Goal: Task Accomplishment & Management: Use online tool/utility

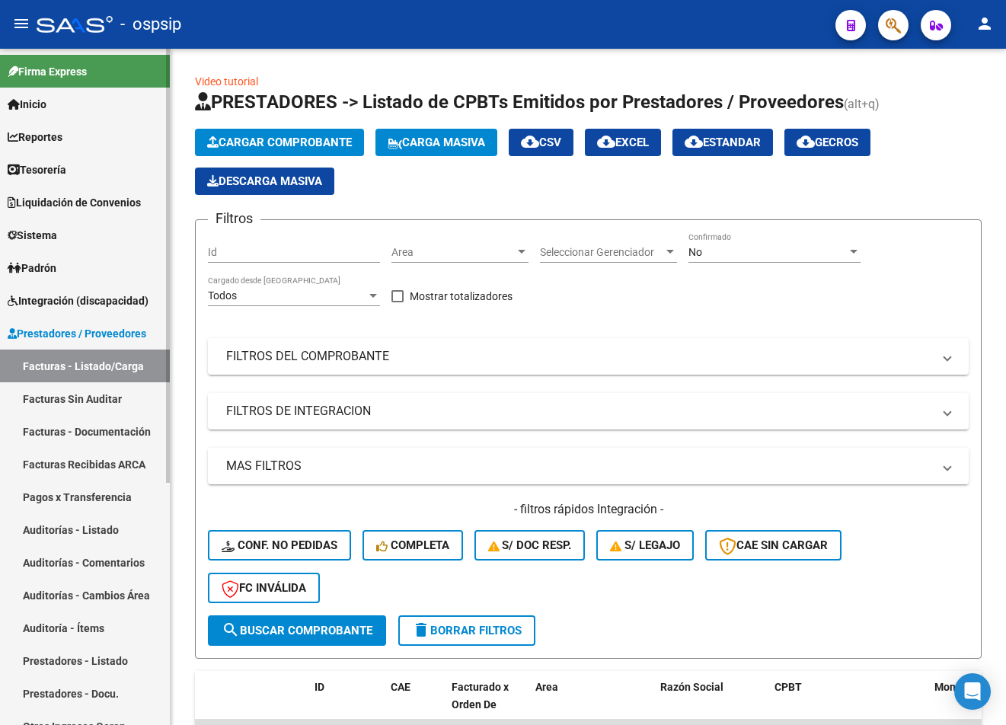
click at [85, 232] on link "Sistema" at bounding box center [85, 235] width 170 height 33
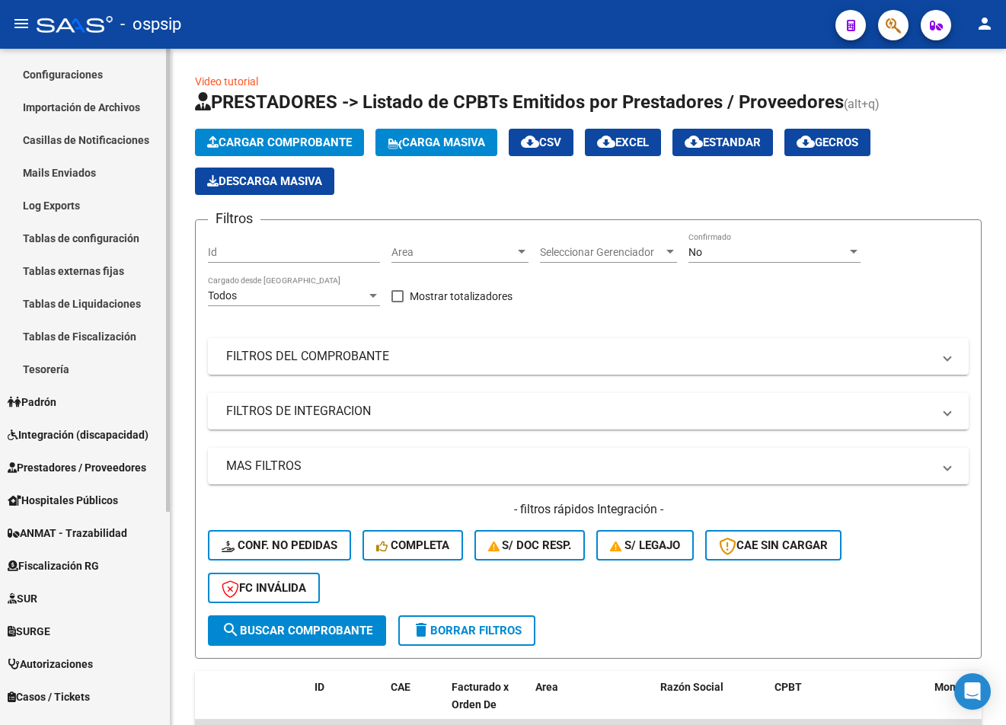
scroll to position [229, 0]
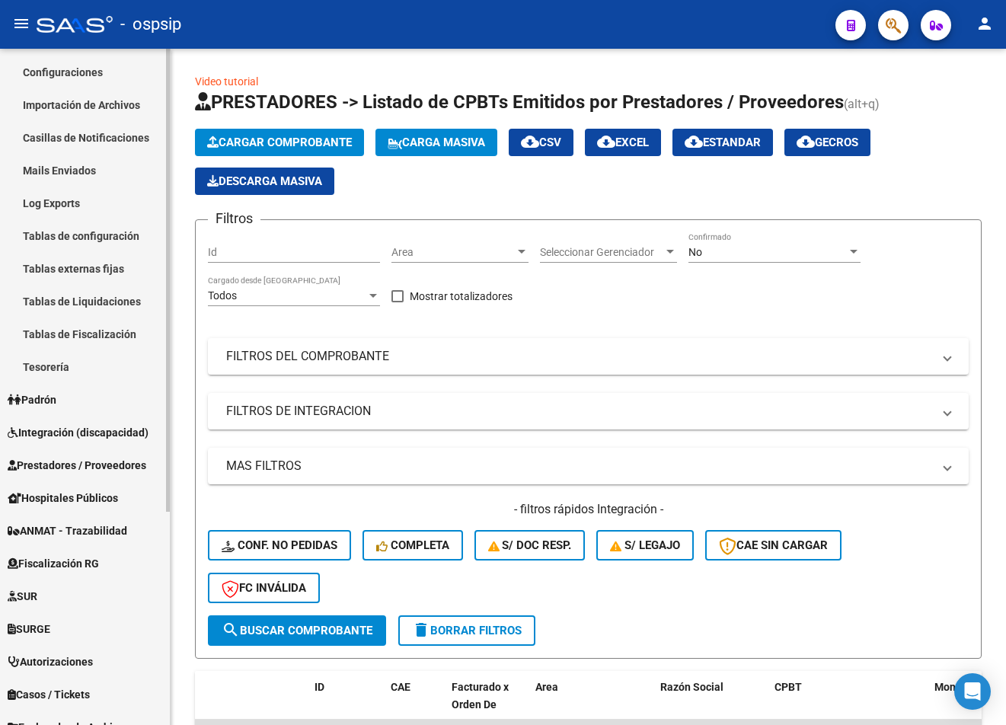
click at [93, 422] on link "Integración (discapacidad)" at bounding box center [85, 432] width 170 height 33
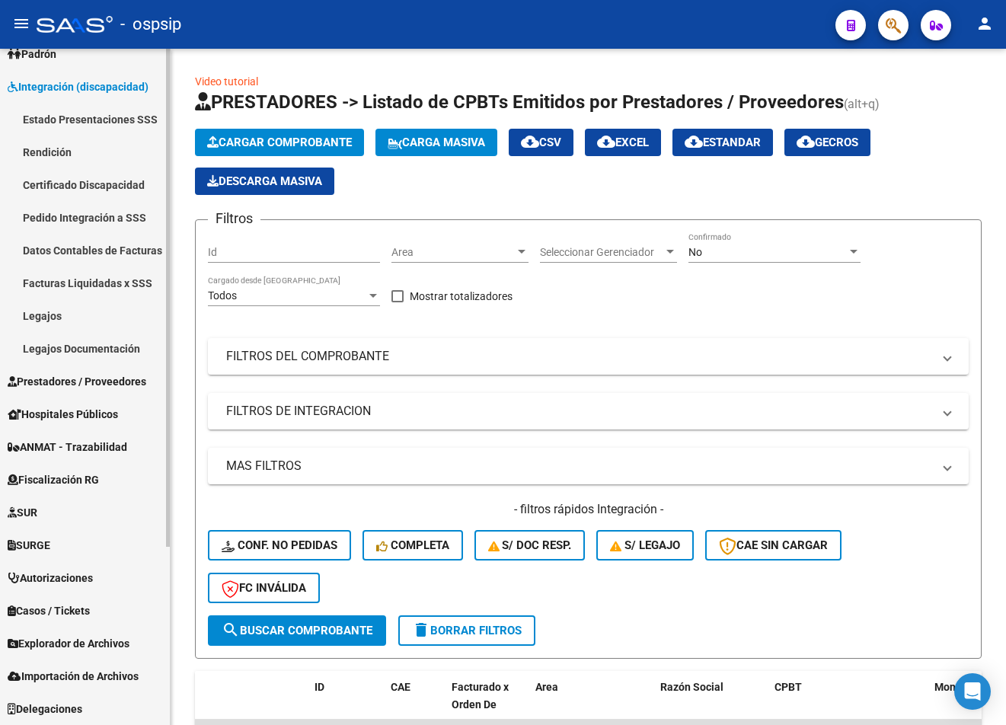
scroll to position [214, 0]
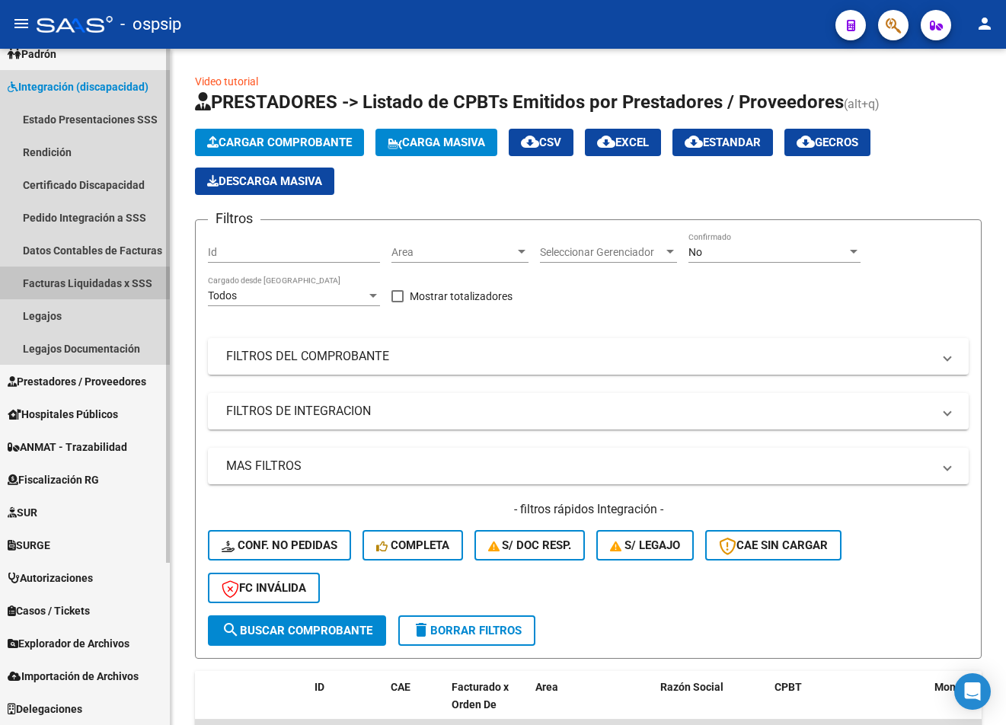
click at [78, 284] on link "Facturas Liquidadas x SSS" at bounding box center [85, 283] width 170 height 33
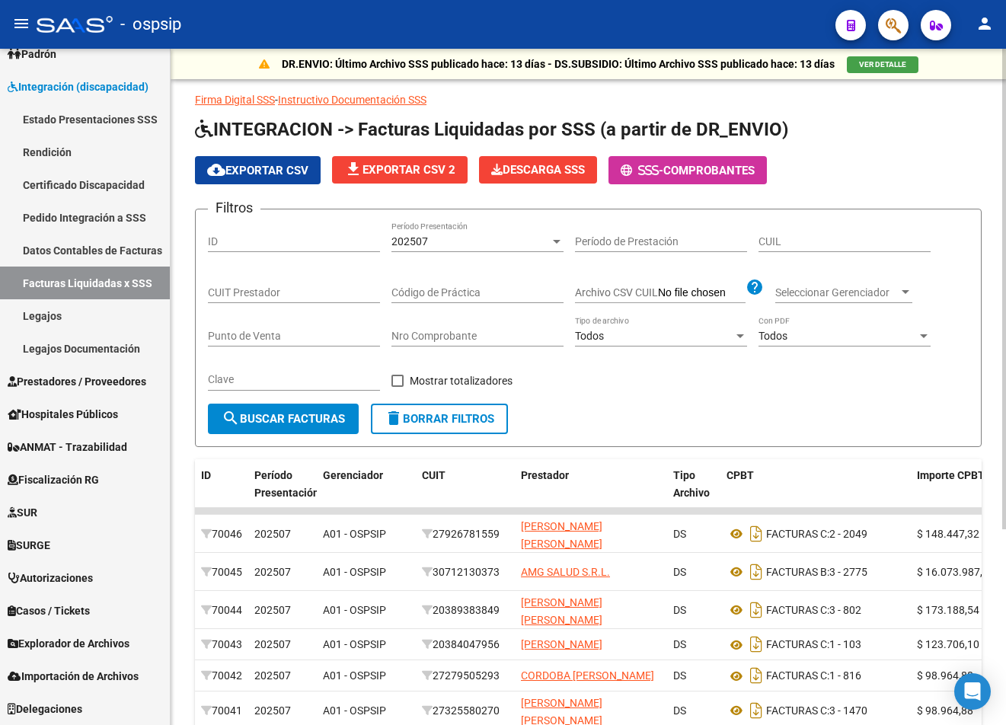
click at [299, 284] on div "CUIT Prestador" at bounding box center [294, 288] width 172 height 30
paste input "27-26806095-8"
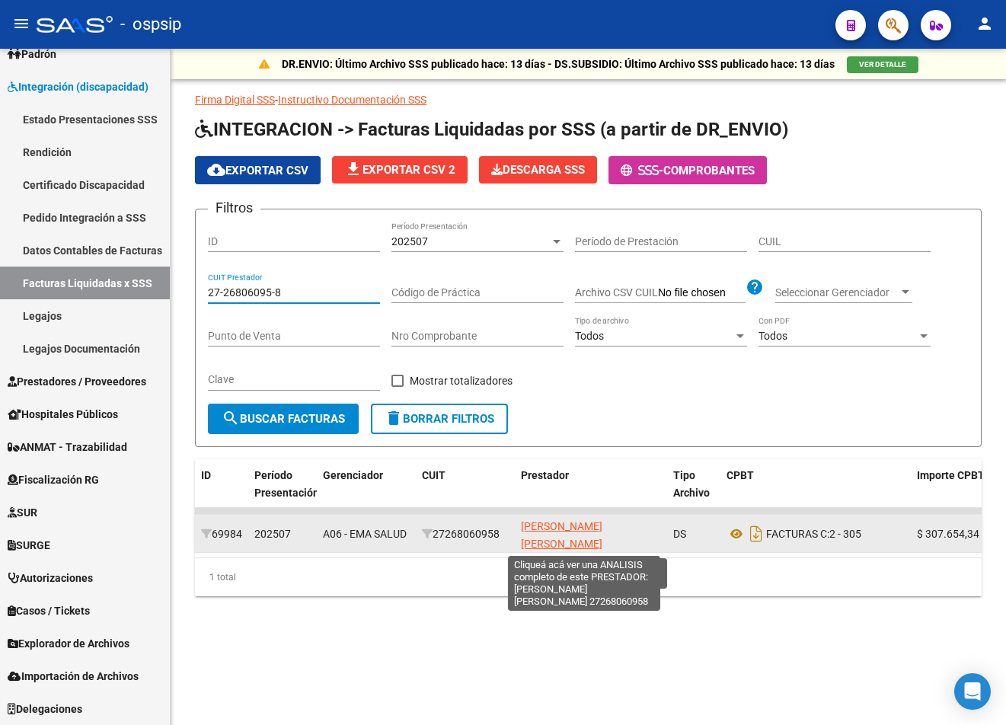
type input "27-26806095-8"
click at [526, 529] on span "[PERSON_NAME] [PERSON_NAME]" at bounding box center [562, 535] width 82 height 30
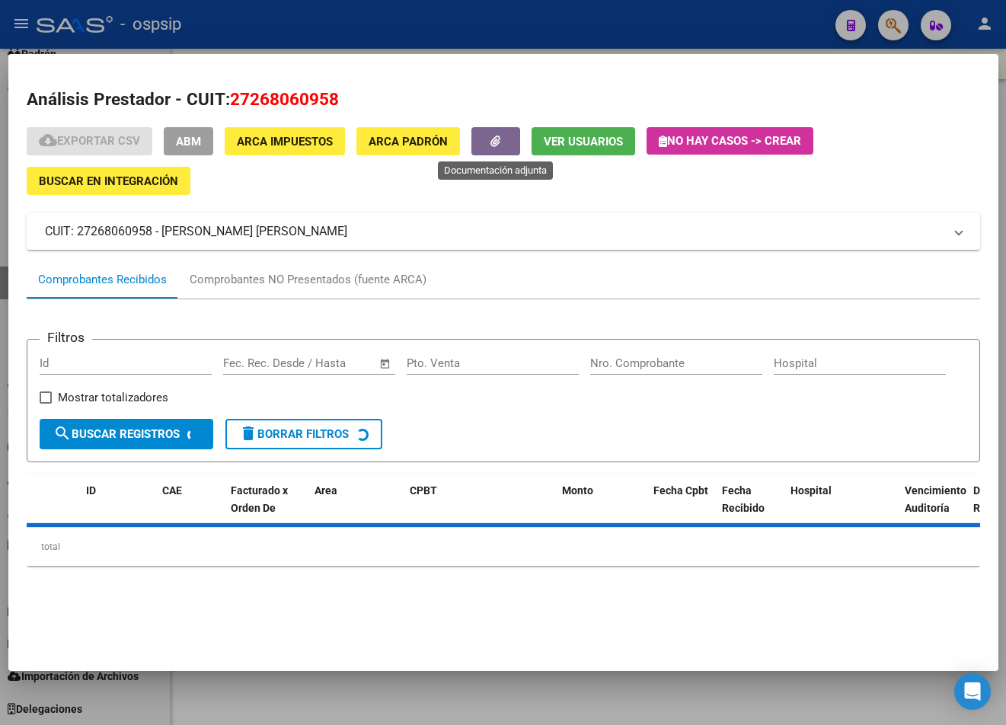
click at [518, 143] on button "button" at bounding box center [496, 141] width 49 height 28
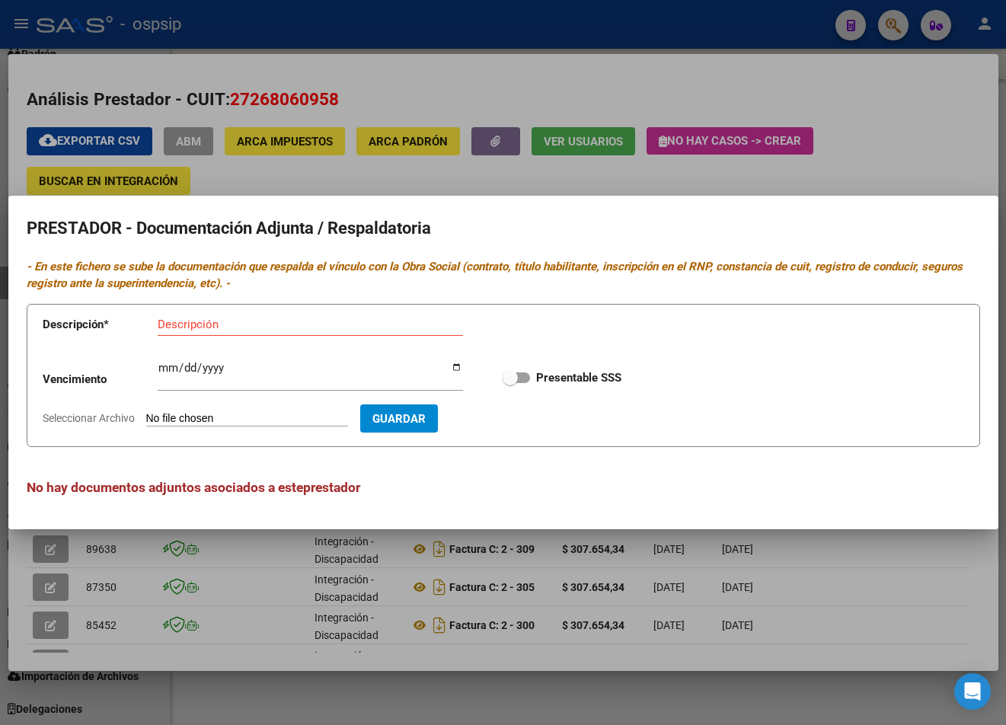
click at [470, 88] on div at bounding box center [503, 362] width 1006 height 725
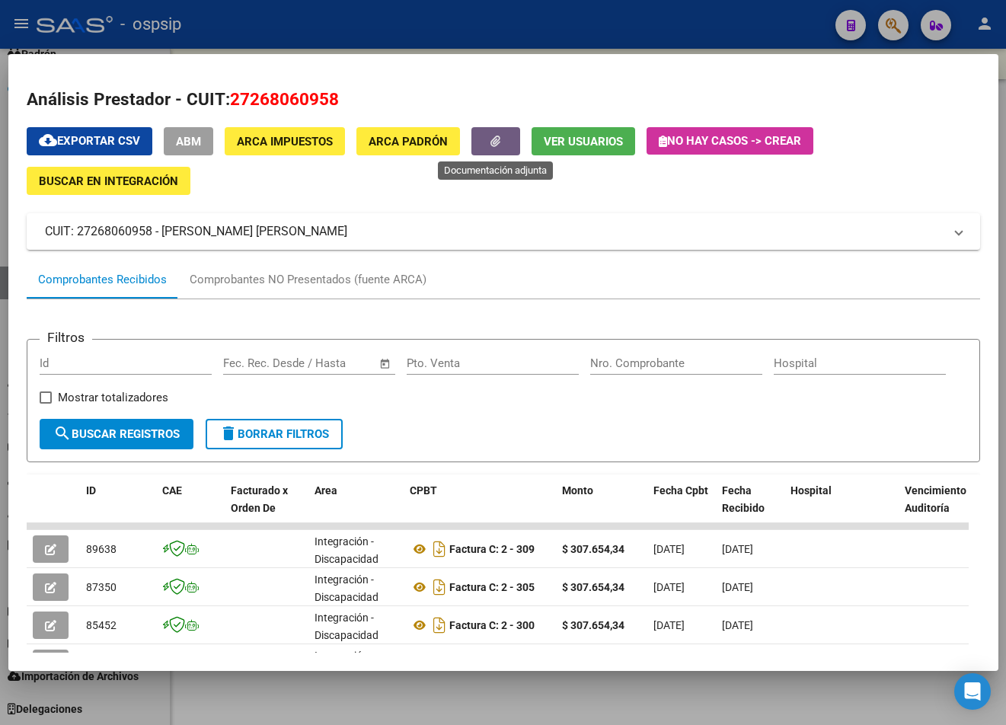
click at [502, 131] on button "button" at bounding box center [496, 141] width 49 height 28
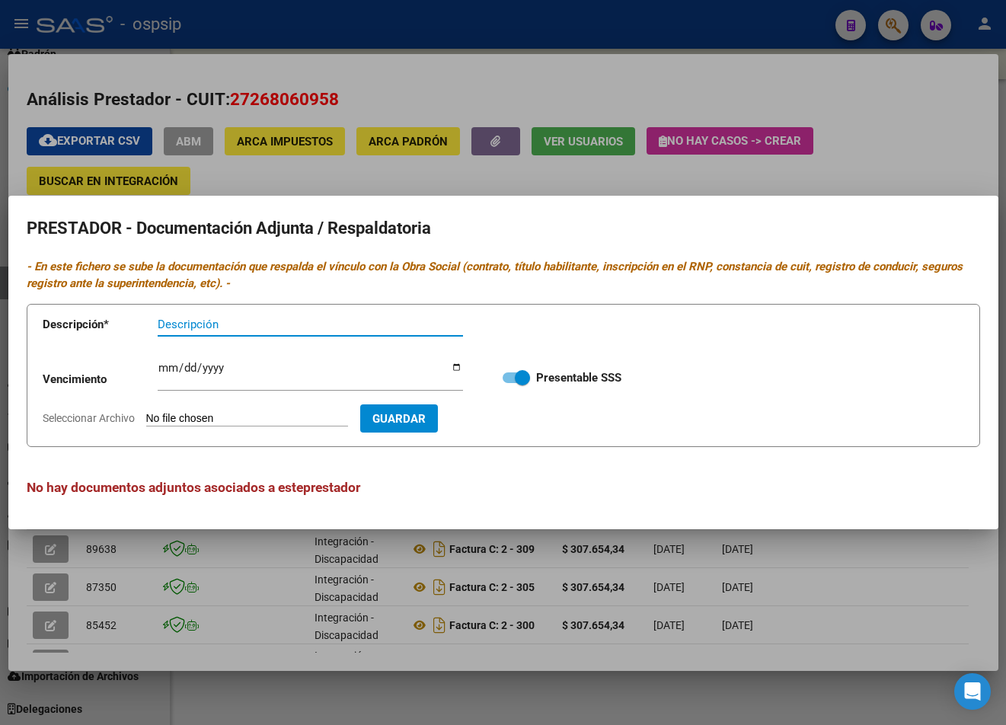
click at [498, 100] on div at bounding box center [503, 362] width 1006 height 725
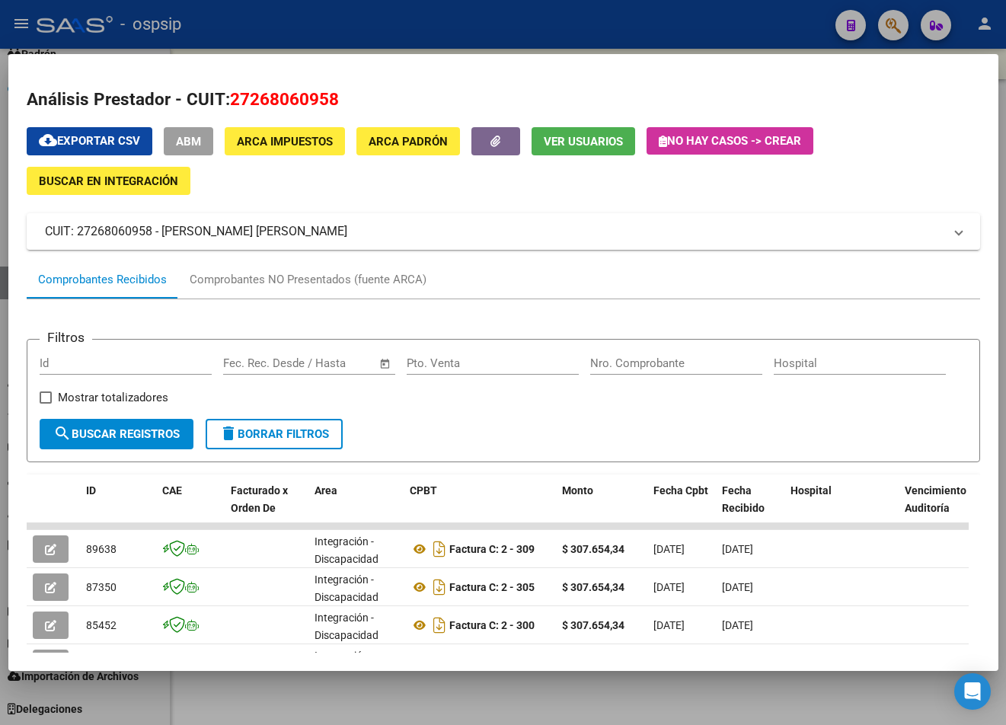
click at [518, 718] on div at bounding box center [503, 362] width 1006 height 725
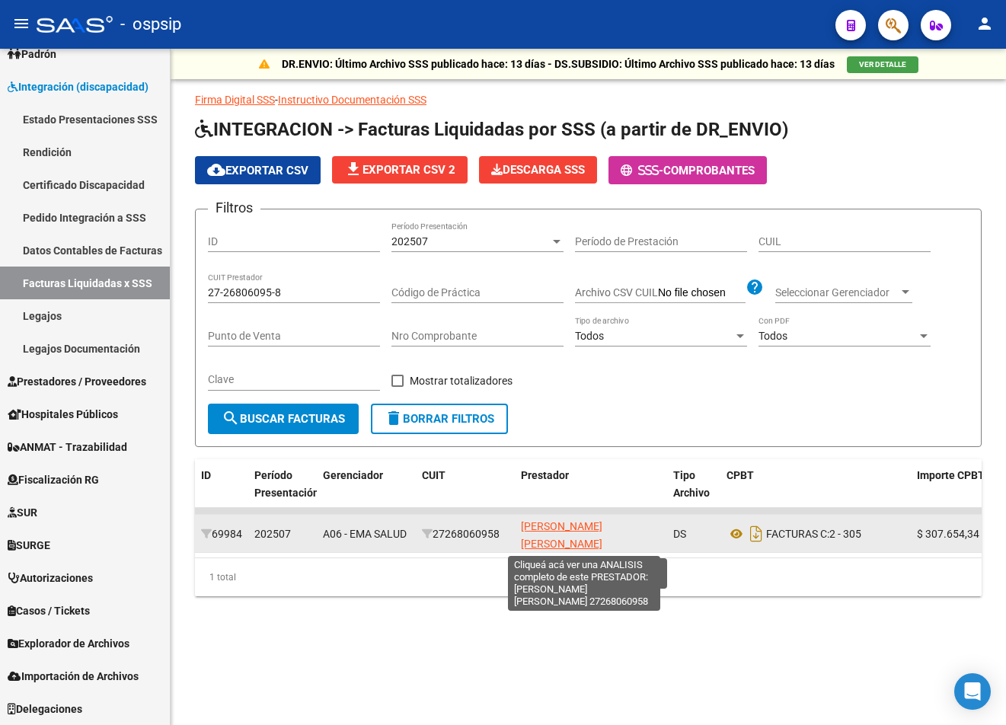
click at [549, 525] on span "[PERSON_NAME] [PERSON_NAME]" at bounding box center [562, 535] width 82 height 30
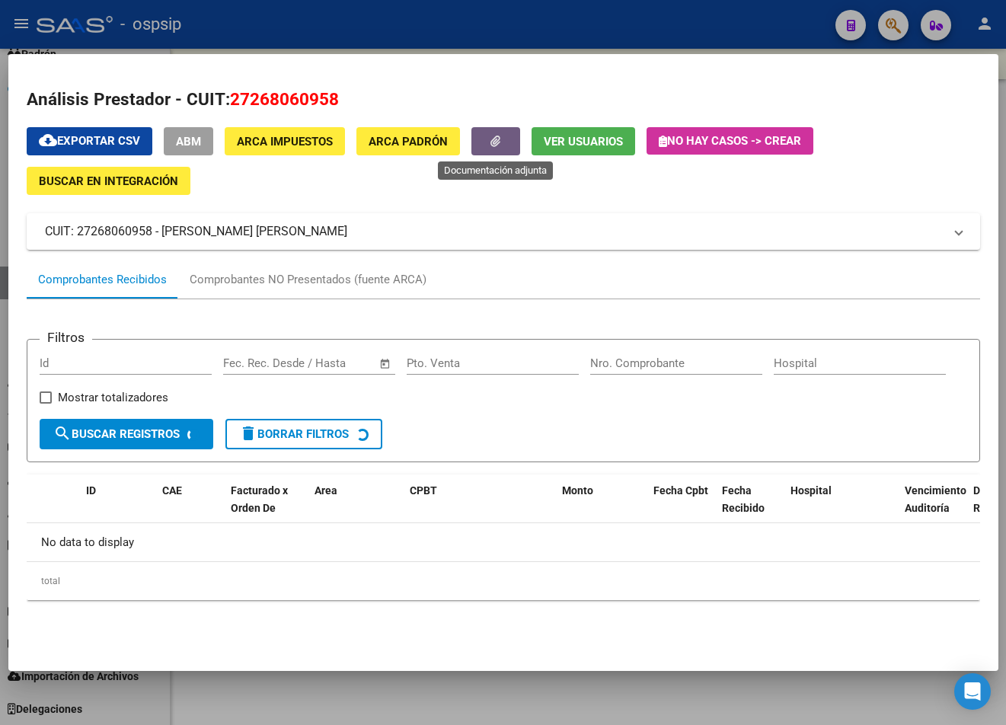
click at [493, 151] on button "button" at bounding box center [496, 141] width 49 height 28
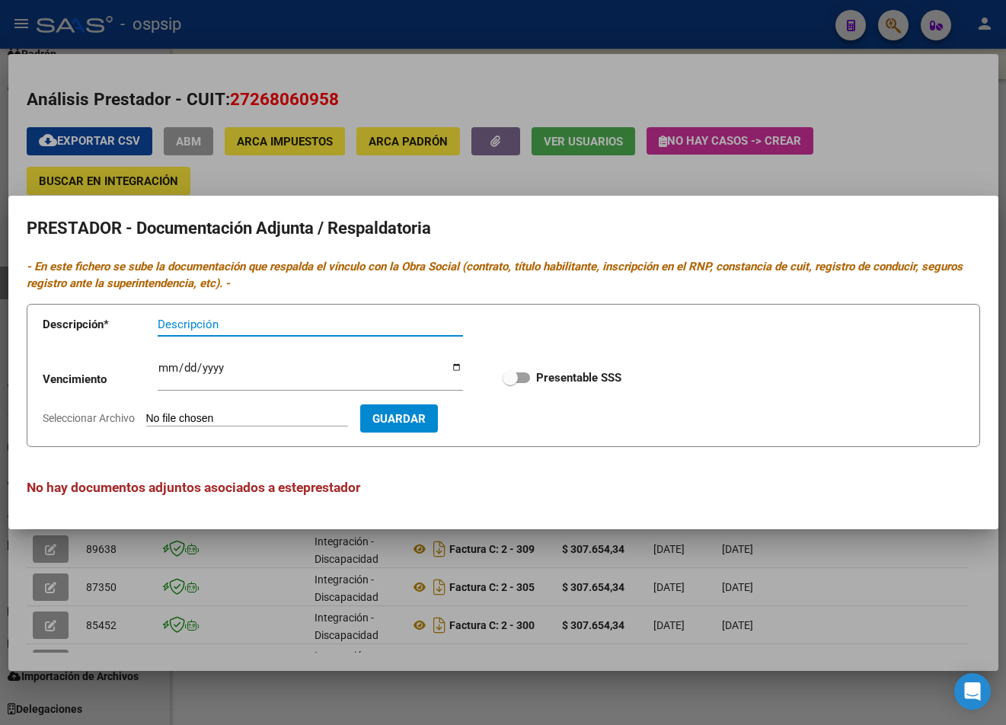
click at [555, 56] on div at bounding box center [503, 362] width 1006 height 725
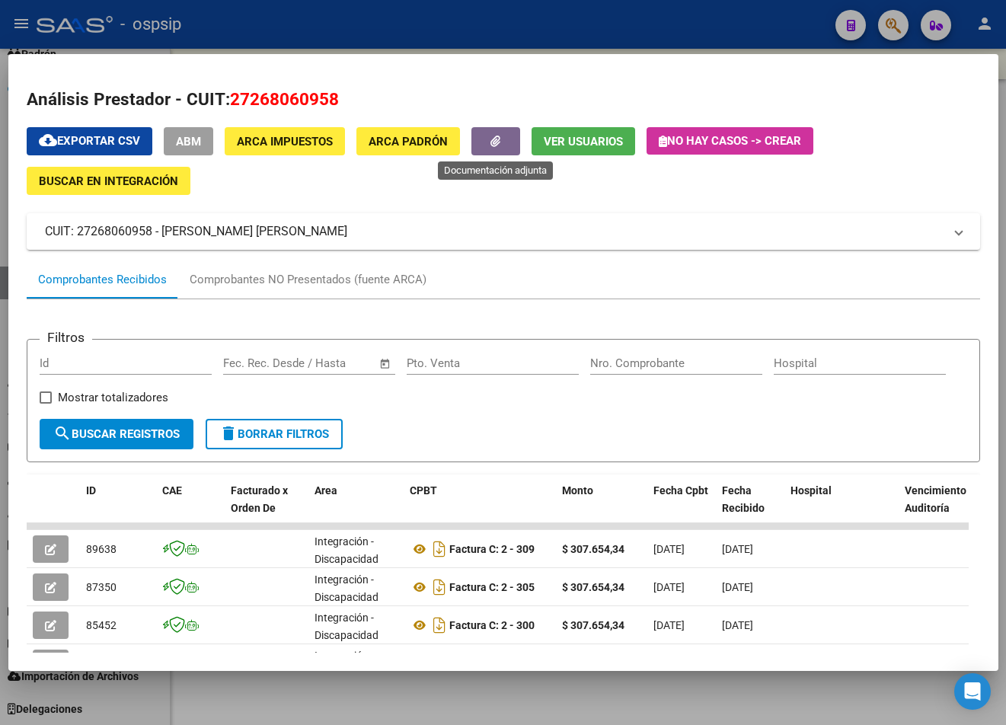
click at [504, 136] on button "button" at bounding box center [496, 141] width 49 height 28
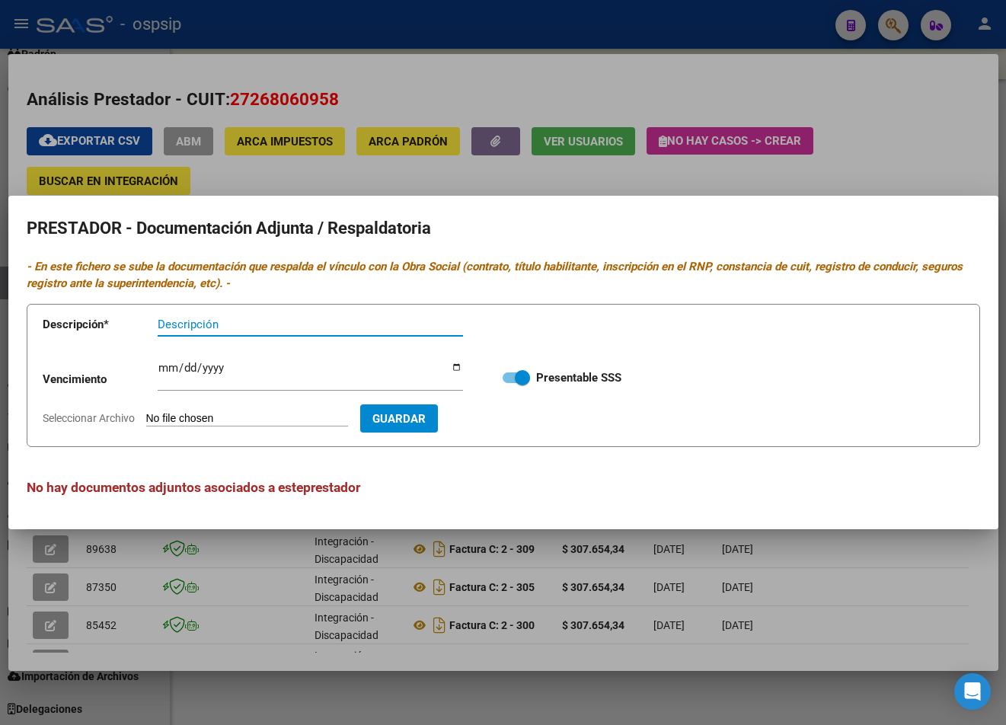
click at [511, 69] on div at bounding box center [503, 362] width 1006 height 725
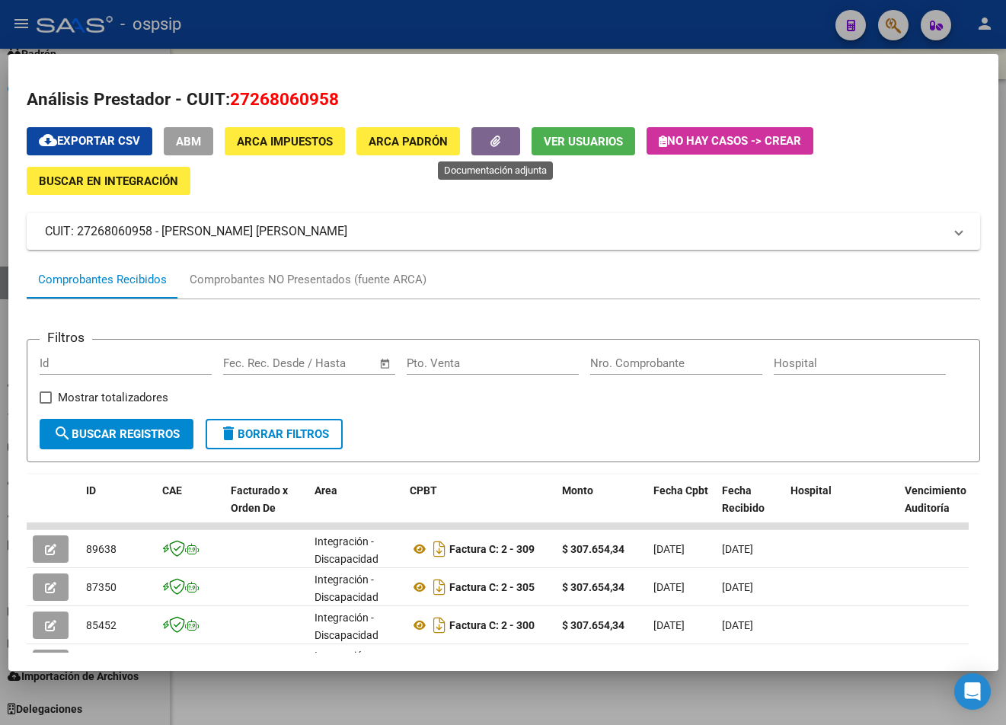
click at [503, 140] on button "button" at bounding box center [496, 141] width 49 height 28
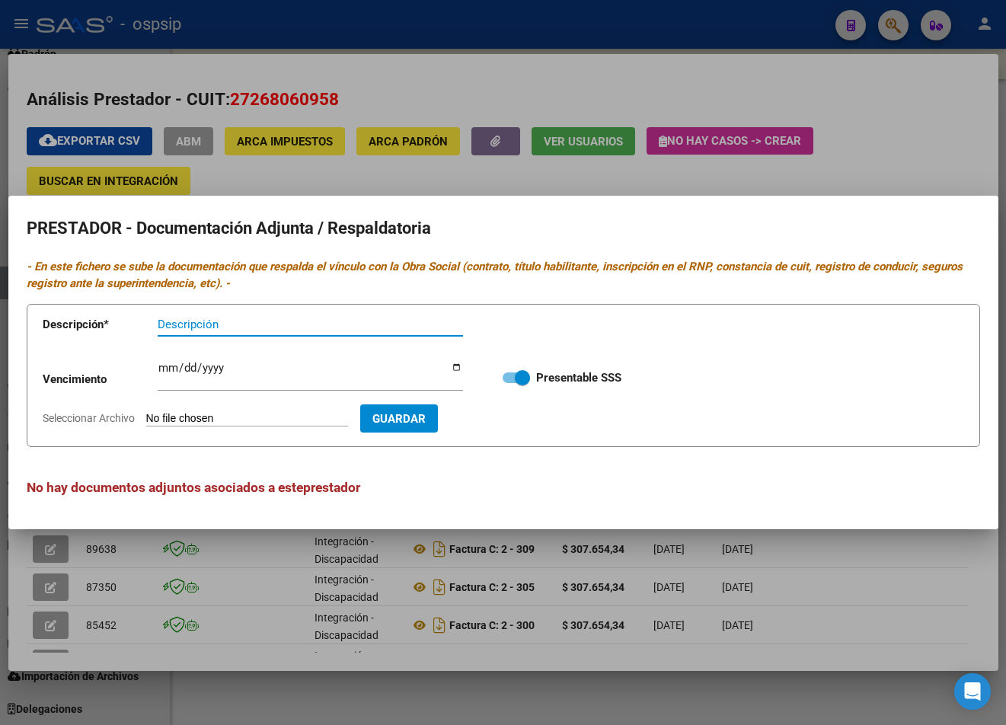
click at [529, 76] on div at bounding box center [503, 362] width 1006 height 725
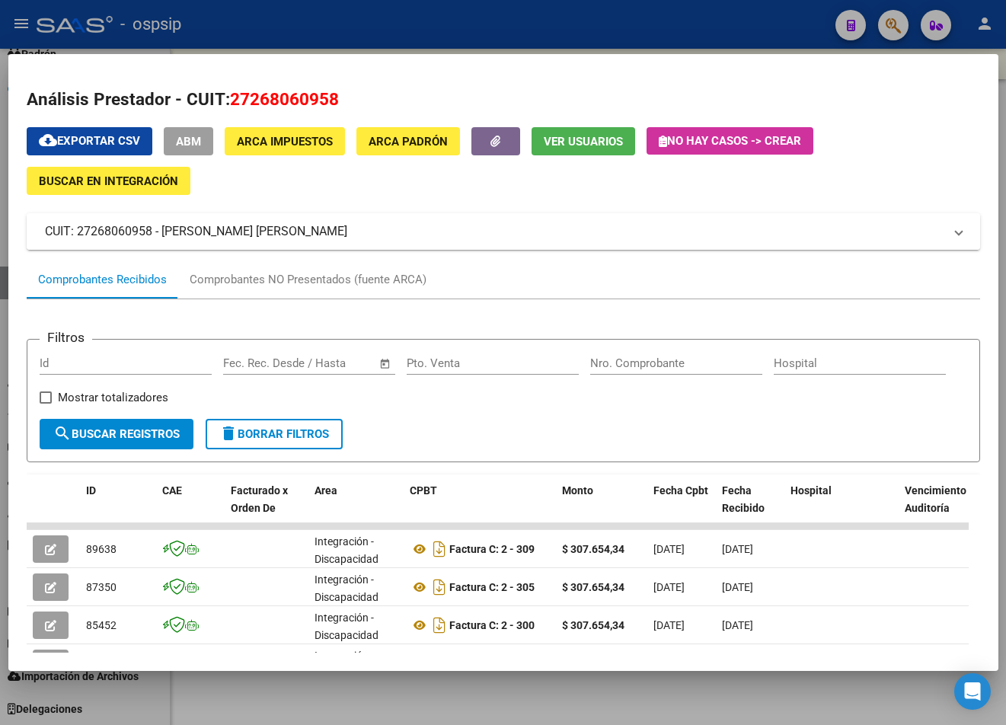
click at [393, 228] on mat-panel-title "CUIT: 27268060958 - [PERSON_NAME] [PERSON_NAME]" at bounding box center [494, 231] width 899 height 18
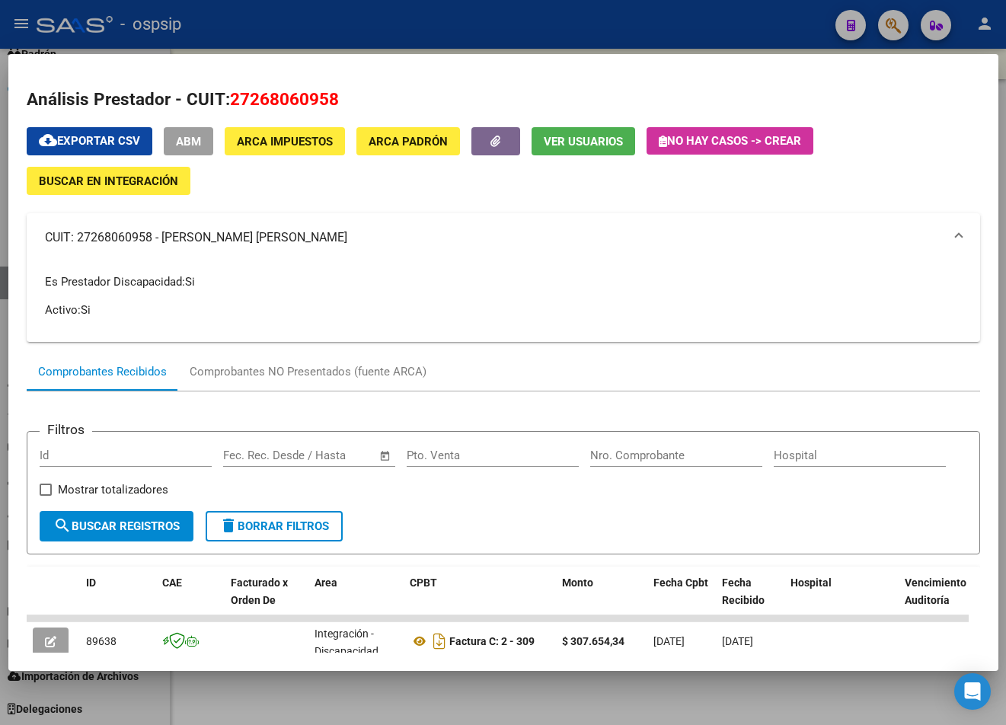
click at [367, 718] on div at bounding box center [503, 362] width 1006 height 725
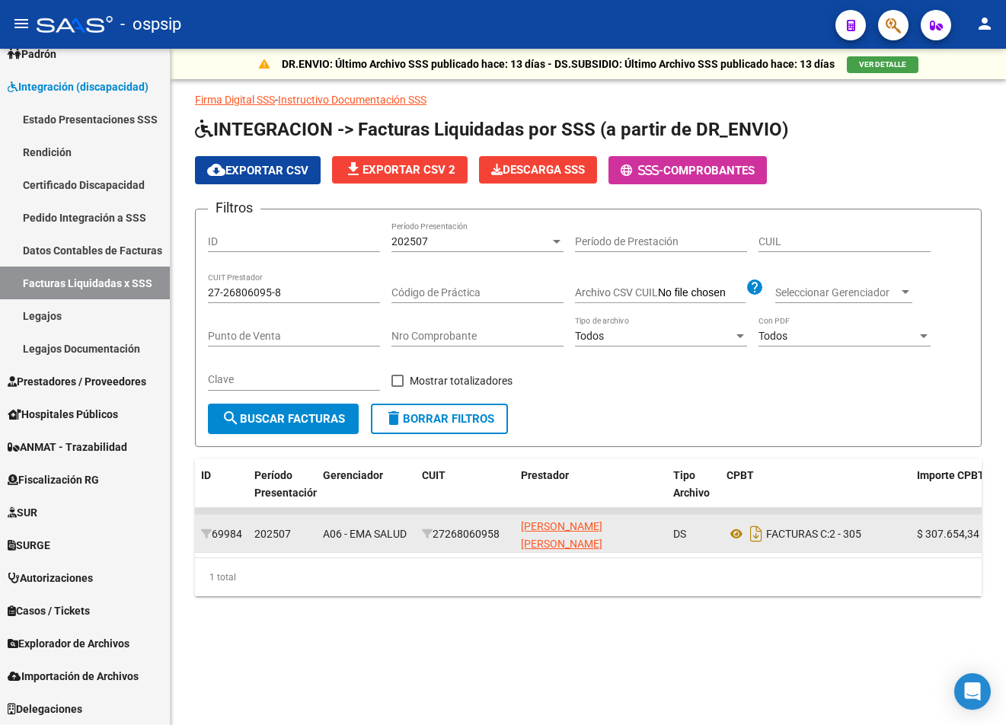
click at [517, 534] on datatable-body-cell "[PERSON_NAME] [PERSON_NAME]" at bounding box center [591, 533] width 152 height 37
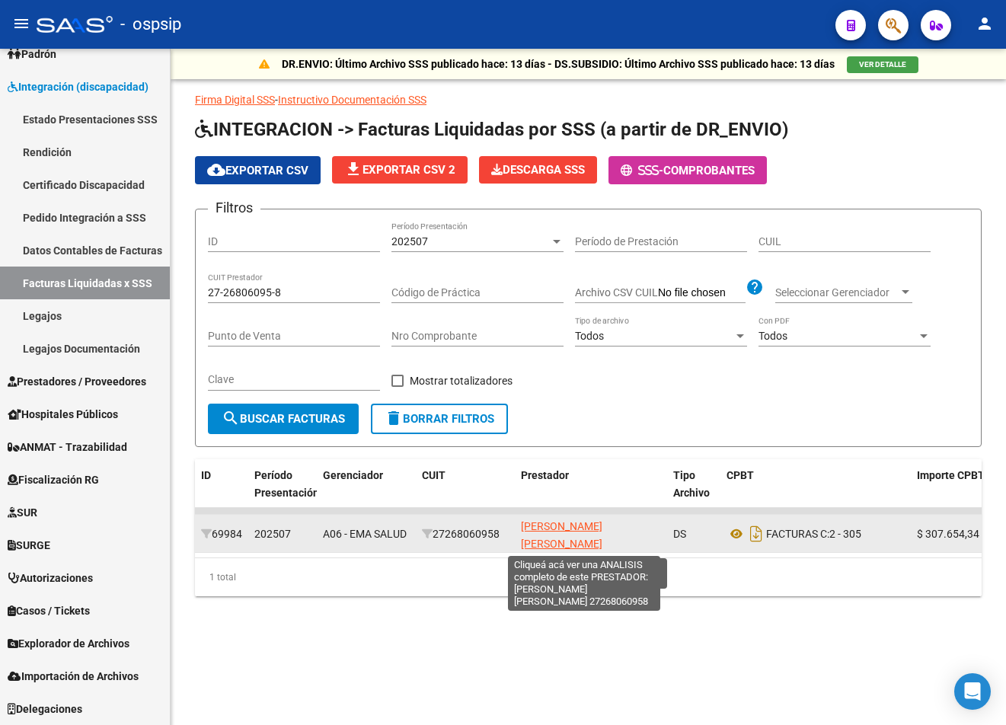
click at [530, 528] on span "[PERSON_NAME] [PERSON_NAME]" at bounding box center [562, 535] width 82 height 30
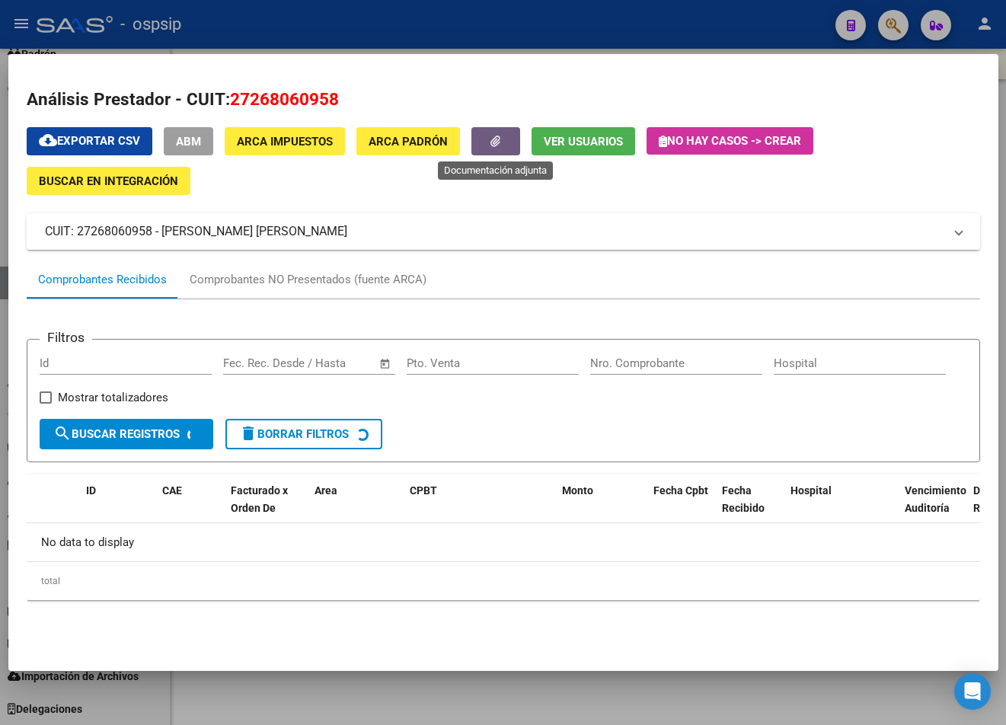
click at [488, 140] on button "button" at bounding box center [496, 141] width 49 height 28
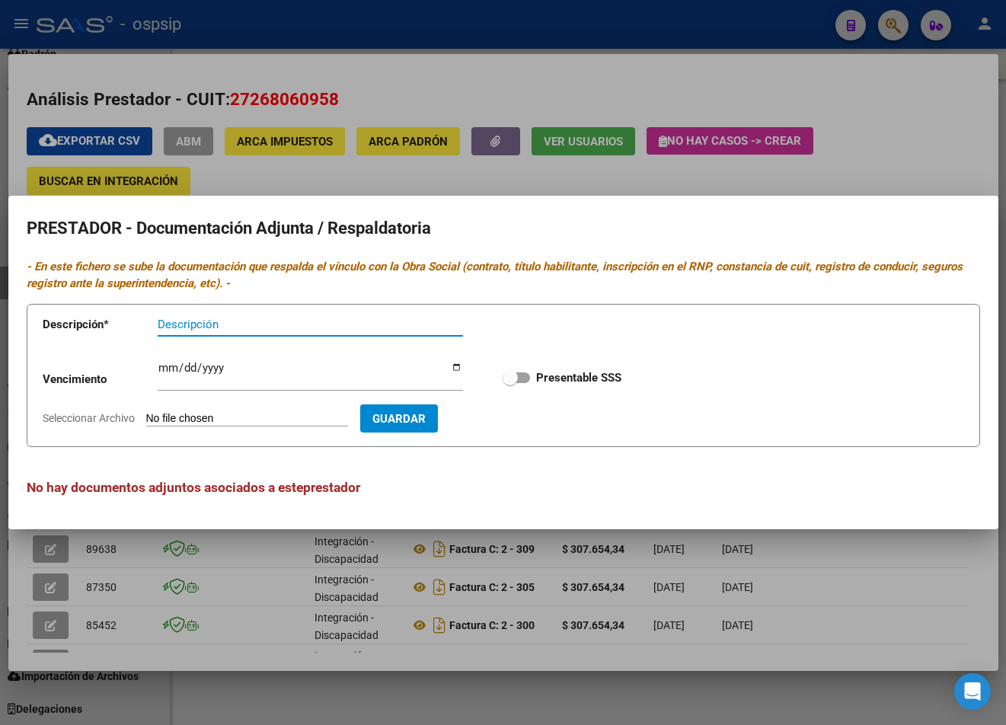
click at [303, 363] on input "Ingresar vencimiento" at bounding box center [311, 374] width 306 height 24
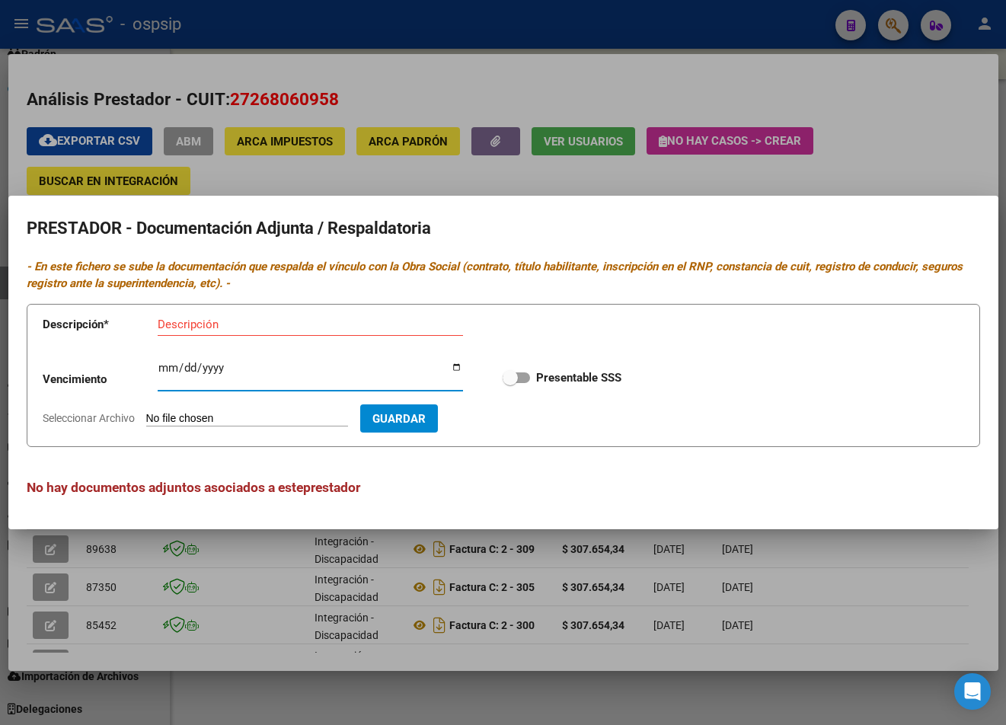
click at [517, 680] on div at bounding box center [503, 362] width 1006 height 725
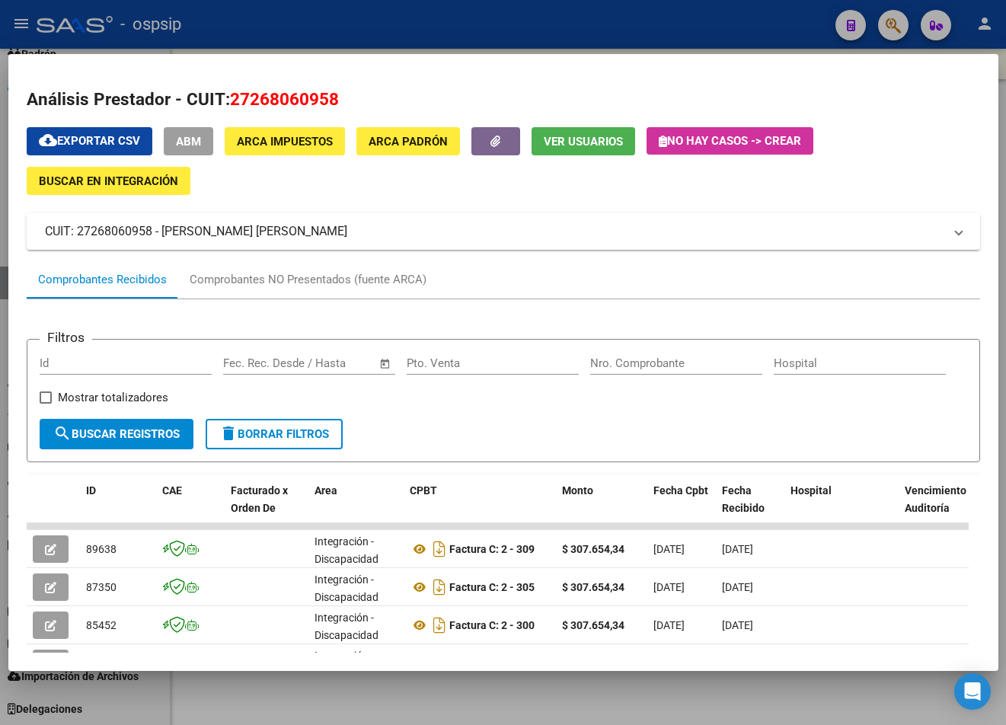
click at [500, 146] on icon "button" at bounding box center [496, 141] width 10 height 11
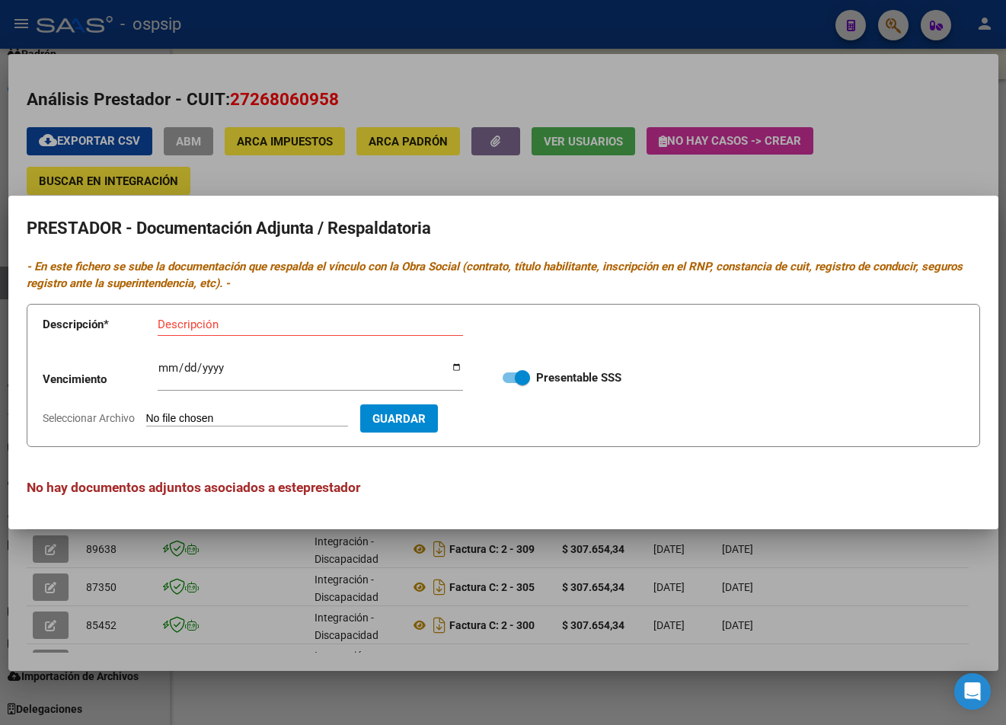
click at [560, 71] on div at bounding box center [503, 362] width 1006 height 725
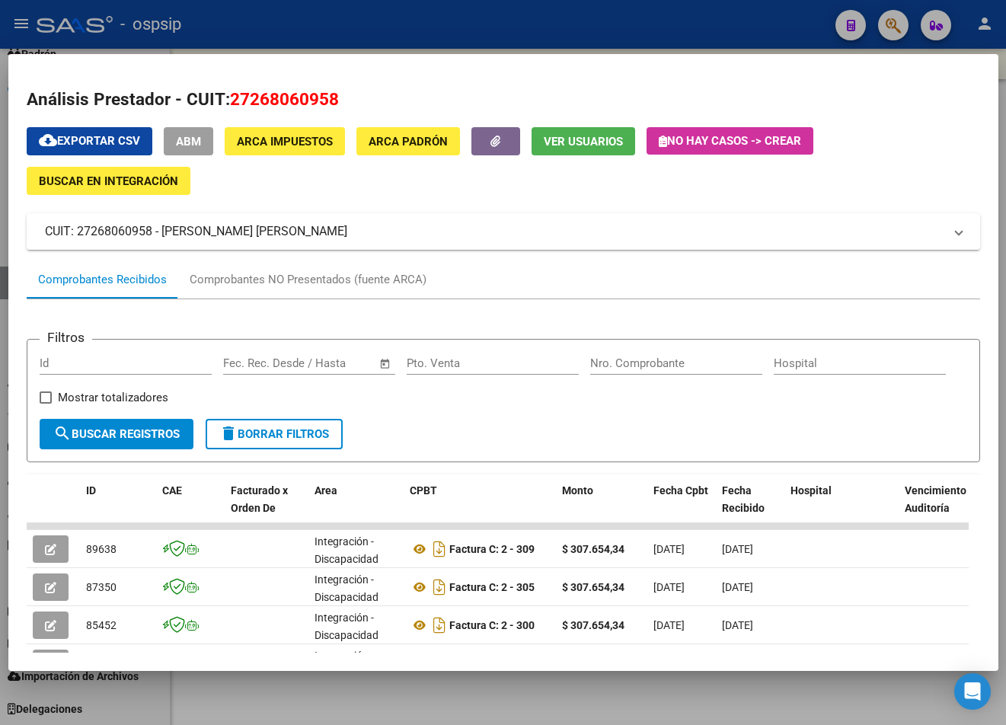
click at [574, 8] on div at bounding box center [503, 362] width 1006 height 725
